Goal: Information Seeking & Learning: Learn about a topic

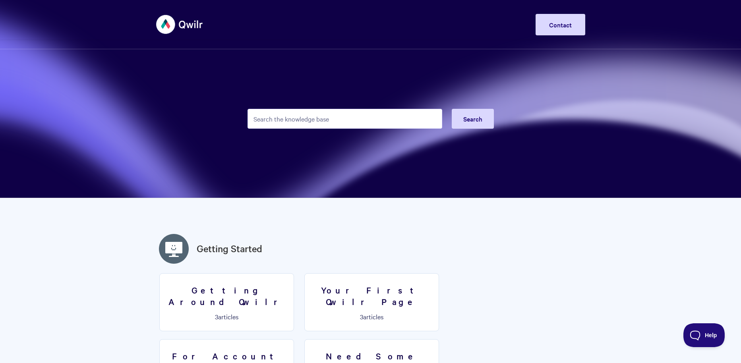
click at [329, 118] on input "Search the knowledge base" at bounding box center [345, 119] width 195 height 20
type input "qwilrpay"
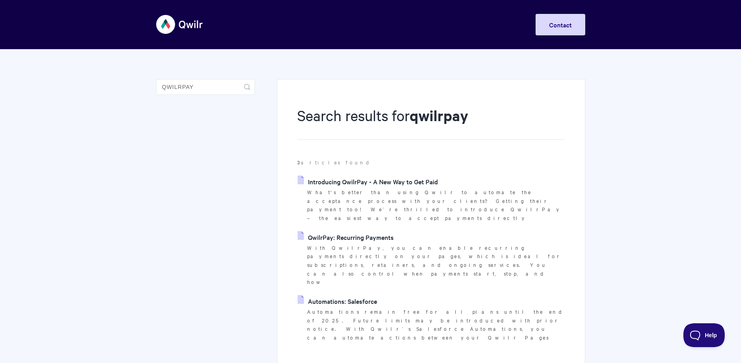
click at [422, 182] on link "Introducing QwilrPay - A New Way to Get Paid" at bounding box center [368, 182] width 140 height 12
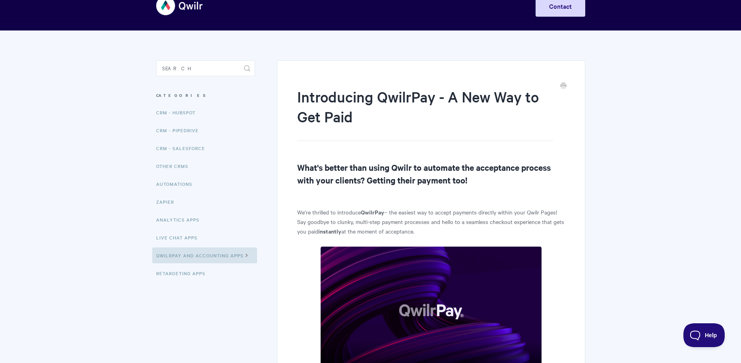
scroll to position [132, 0]
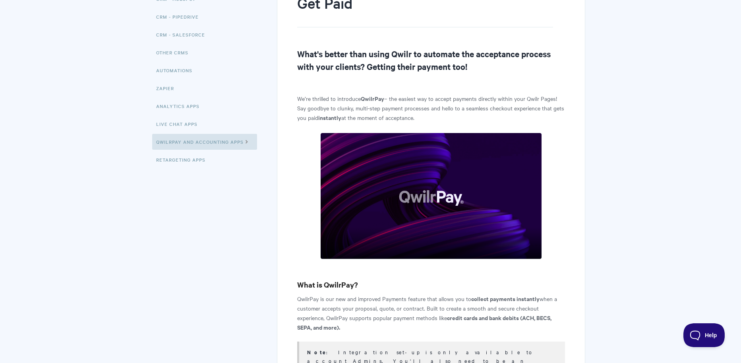
click at [454, 97] on p "We’re thrilled to introduce QwilrPay – the easiest way to accept payments direc…" at bounding box center [431, 108] width 268 height 29
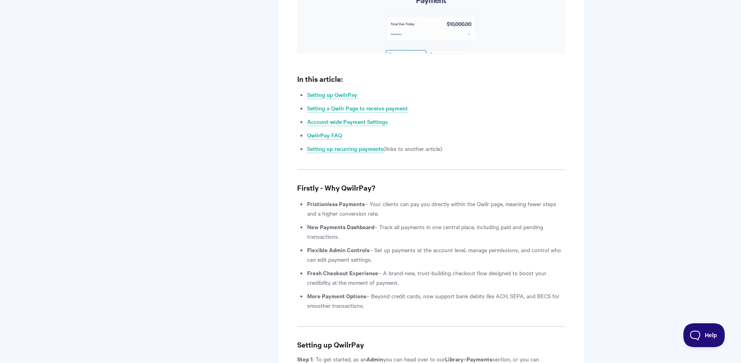
scroll to position [634, 0]
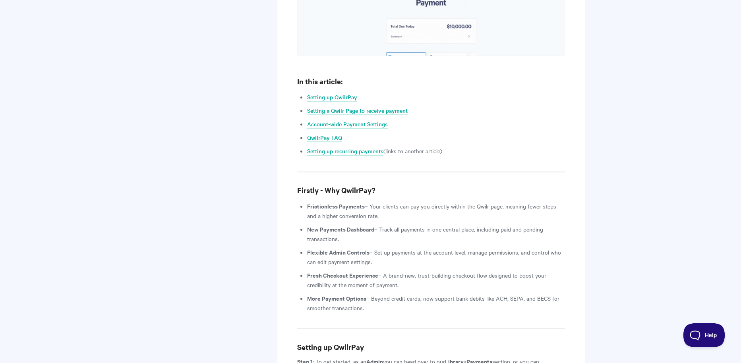
drag, startPoint x: 463, startPoint y: 192, endPoint x: 473, endPoint y: 203, distance: 15.2
click at [473, 203] on li "Frictionless Payments – Your clients can pay you directly within the Qwilr page…" at bounding box center [436, 211] width 258 height 19
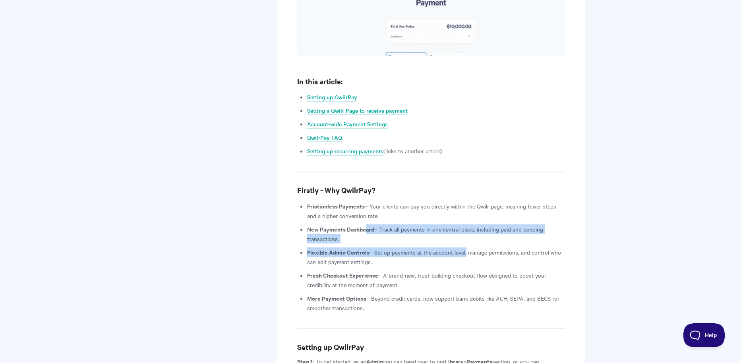
drag, startPoint x: 391, startPoint y: 214, endPoint x: 469, endPoint y: 240, distance: 82.2
click at [467, 239] on ul "Frictionless Payments – Your clients can pay you directly within the Qwilr page…" at bounding box center [436, 257] width 258 height 111
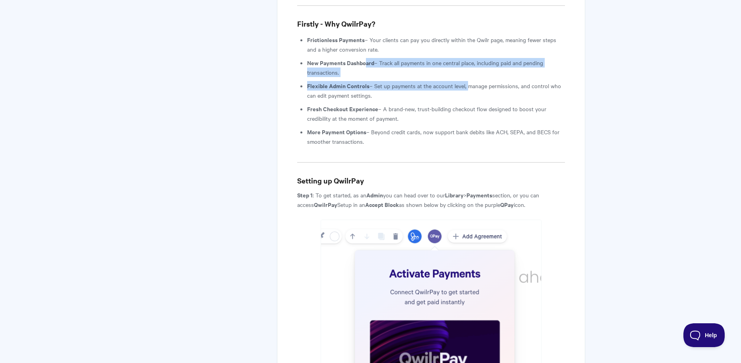
scroll to position [802, 0]
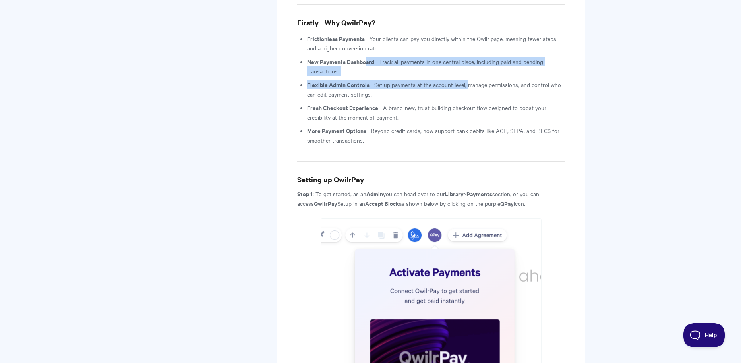
drag, startPoint x: 328, startPoint y: 175, endPoint x: 574, endPoint y: 188, distance: 246.4
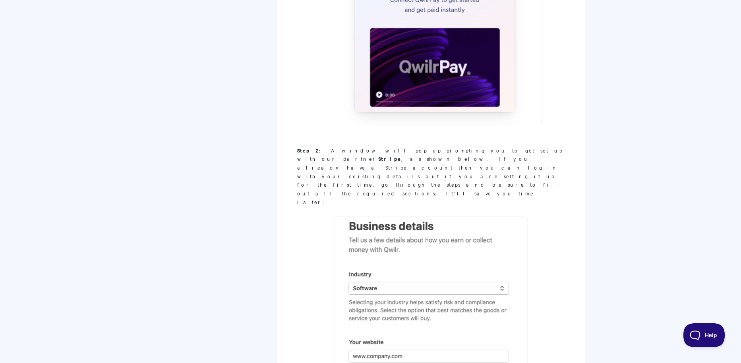
scroll to position [1108, 0]
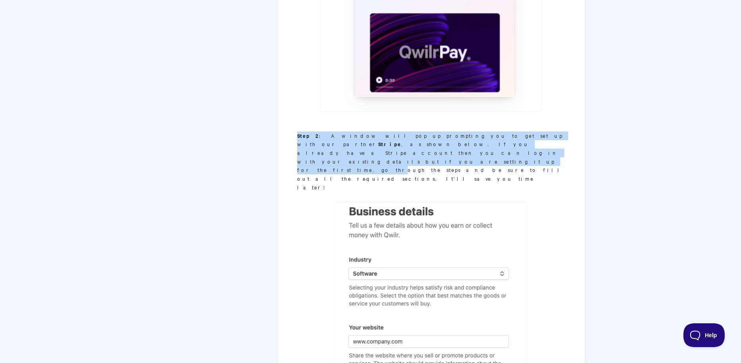
drag, startPoint x: 424, startPoint y: 125, endPoint x: 533, endPoint y: 124, distance: 109.3
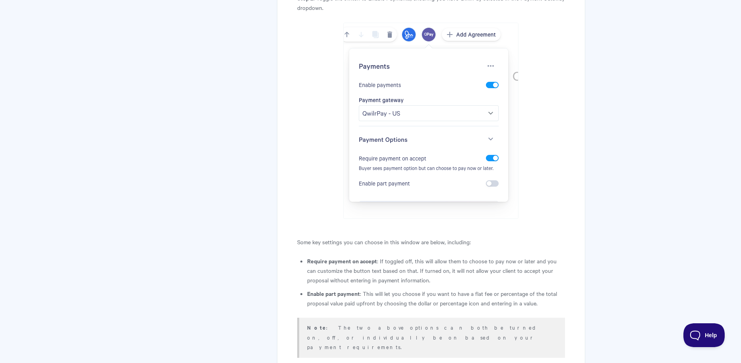
scroll to position [2010, 0]
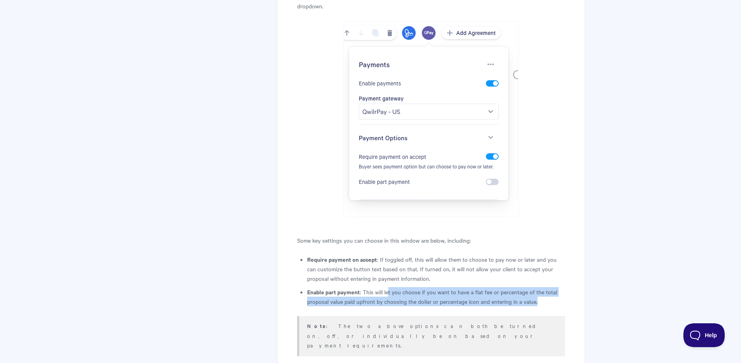
drag, startPoint x: 392, startPoint y: 240, endPoint x: 543, endPoint y: 250, distance: 152.2
click at [543, 287] on li "Enable part payment : This will let you choose if you want to have a flat fee o…" at bounding box center [436, 296] width 258 height 19
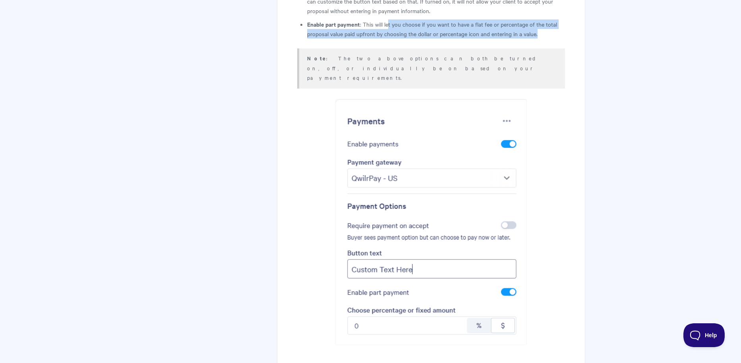
scroll to position [2326, 0]
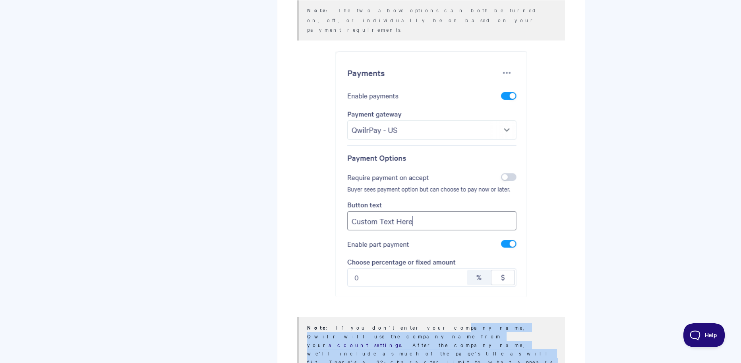
drag, startPoint x: 407, startPoint y: 258, endPoint x: 466, endPoint y: 285, distance: 64.9
click at [465, 285] on article "Introducing QwilrPay - A New Way to Get Paid What's better than using Qwilr to …" at bounding box center [431, 167] width 268 height 4776
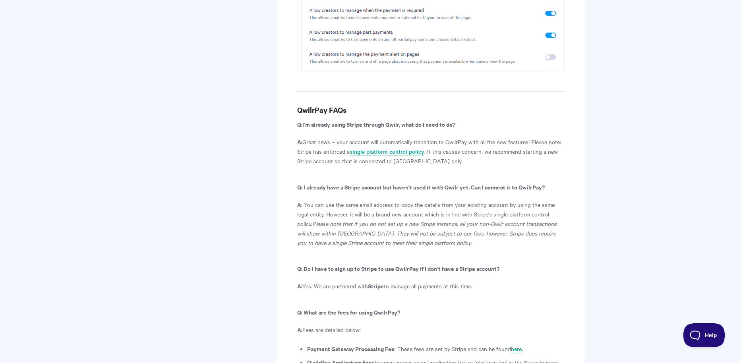
scroll to position [4485, 0]
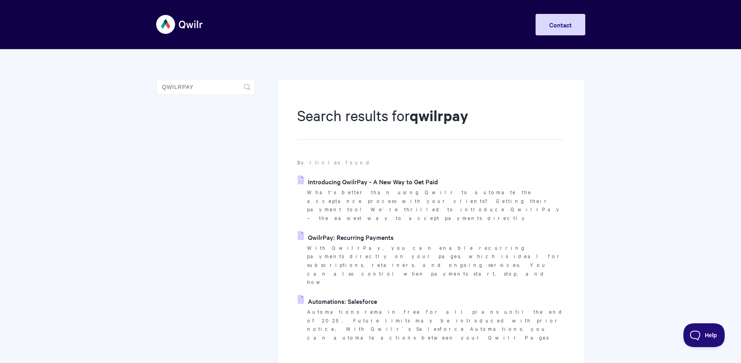
click at [350, 231] on link "QwilrPay: Recurring Payments" at bounding box center [346, 237] width 96 height 12
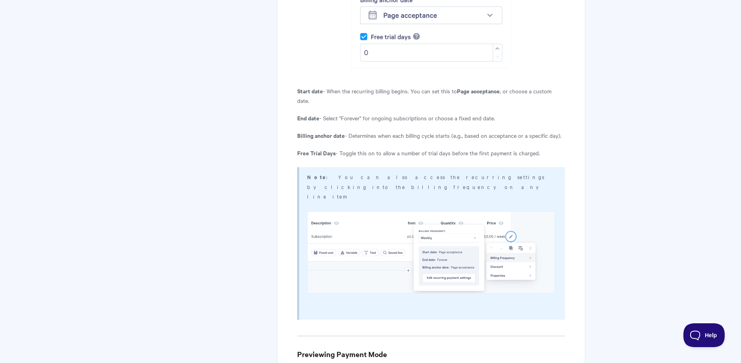
scroll to position [1970, 0]
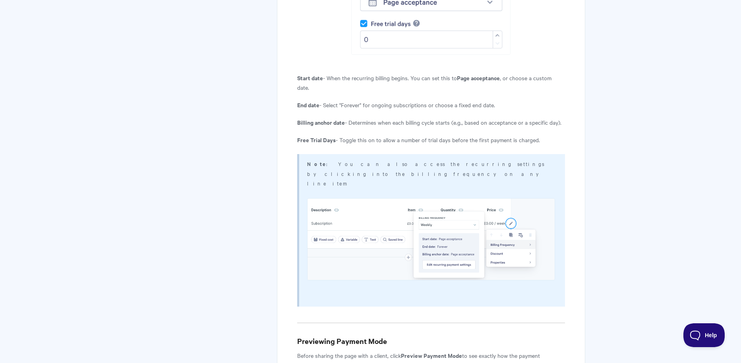
drag, startPoint x: 364, startPoint y: 132, endPoint x: 518, endPoint y: 129, distance: 153.0
click at [518, 135] on p "Free Trial Days - Toggle this on to allow a number of trial days before the fir…" at bounding box center [431, 140] width 268 height 10
drag, startPoint x: 518, startPoint y: 129, endPoint x: 349, endPoint y: 131, distance: 168.9
click at [349, 135] on p "Free Trial Days - Toggle this on to allow a number of trial days before the fir…" at bounding box center [431, 140] width 268 height 10
drag, startPoint x: 374, startPoint y: 130, endPoint x: 501, endPoint y: 128, distance: 127.2
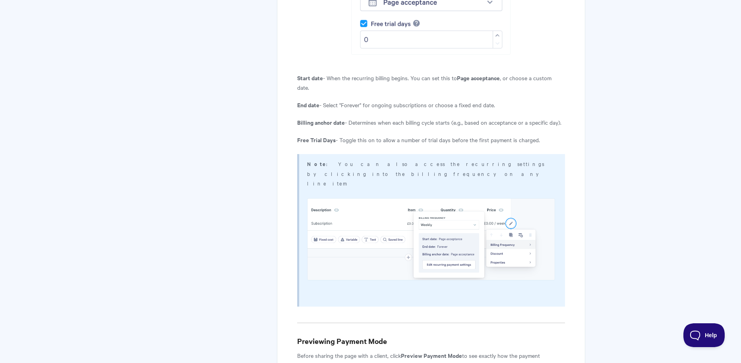
click at [501, 135] on p "Free Trial Days - Toggle this on to allow a number of trial days before the fir…" at bounding box center [431, 140] width 268 height 10
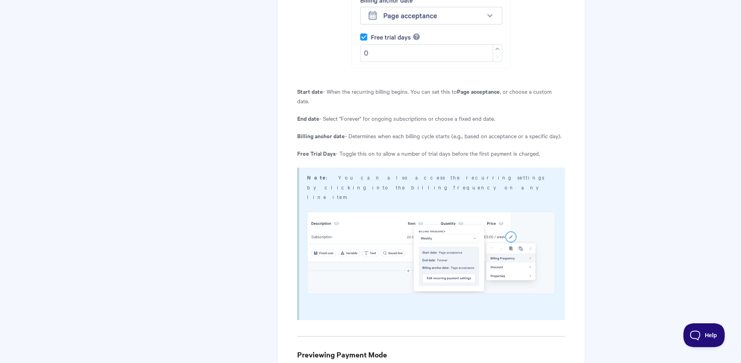
scroll to position [1956, 0]
drag, startPoint x: 400, startPoint y: 125, endPoint x: 576, endPoint y: 123, distance: 175.3
drag, startPoint x: 427, startPoint y: 109, endPoint x: 458, endPoint y: 108, distance: 30.6
click at [458, 114] on p "End date - Select "Forever" for ongoing subscriptions or choose a fixed end dat…" at bounding box center [431, 119] width 268 height 10
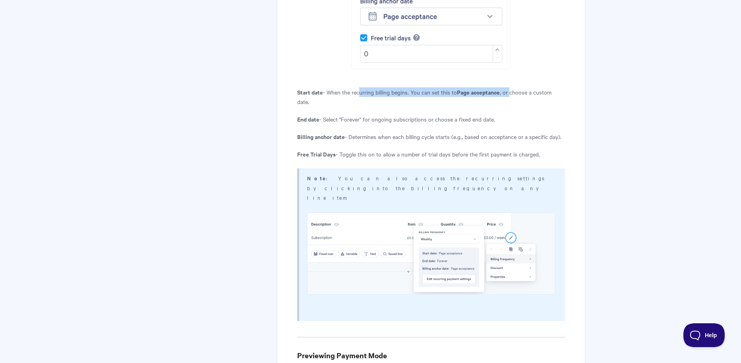
drag, startPoint x: 360, startPoint y: 81, endPoint x: 511, endPoint y: 81, distance: 151.4
click at [511, 87] on p "Start date - When the recurring billing begins. You can set this to Page accept…" at bounding box center [431, 96] width 268 height 19
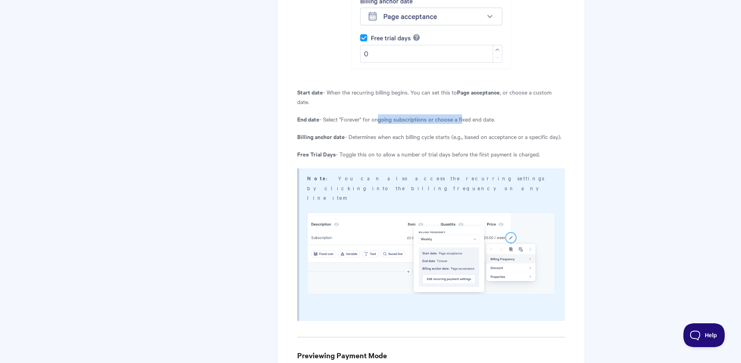
drag, startPoint x: 380, startPoint y: 110, endPoint x: 463, endPoint y: 109, distance: 83.5
click at [463, 114] on p "End date - Select "Forever" for ongoing subscriptions or choose a fixed end dat…" at bounding box center [431, 119] width 268 height 10
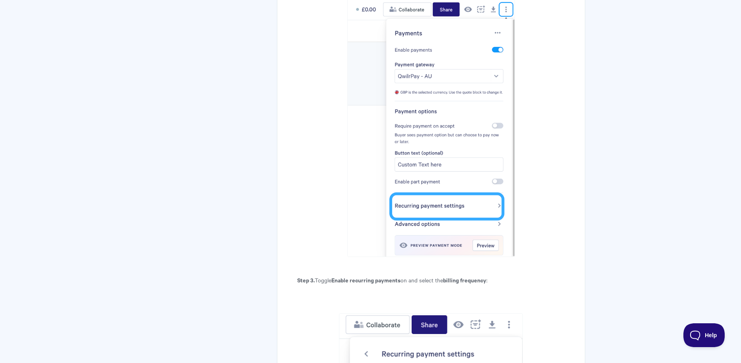
scroll to position [1351, 0]
